Goal: Find specific fact: Find specific fact

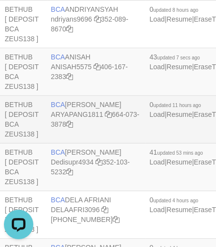
scroll to position [869, 124]
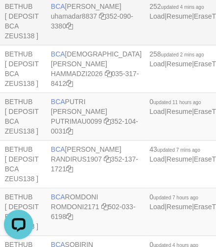
click at [74, 45] on td "BCA MUHAMAD ARYA MAFIUDIN uhamadar8837 352-090-3380" at bounding box center [96, 22] width 99 height 48
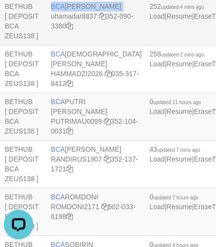
click at [74, 45] on td "BCA MUHAMAD ARYA MAFIUDIN uhamadar8837 352-090-3380" at bounding box center [96, 22] width 99 height 48
copy td "BCA MUHAMAD ARYA MAFIUDIN"
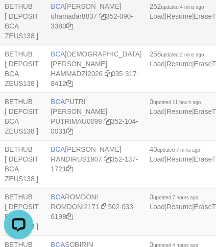
click at [104, 45] on td "BCA MUHAMAD ARYA MAFIUDIN uhamadar8837 352-090-3380" at bounding box center [96, 22] width 99 height 48
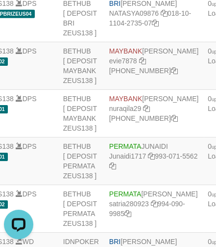
scroll to position [2062, 70]
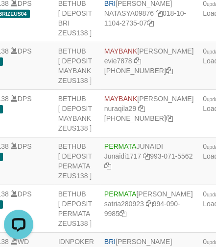
copy td "[PERSON_NAME]"
